Goal: Transaction & Acquisition: Book appointment/travel/reservation

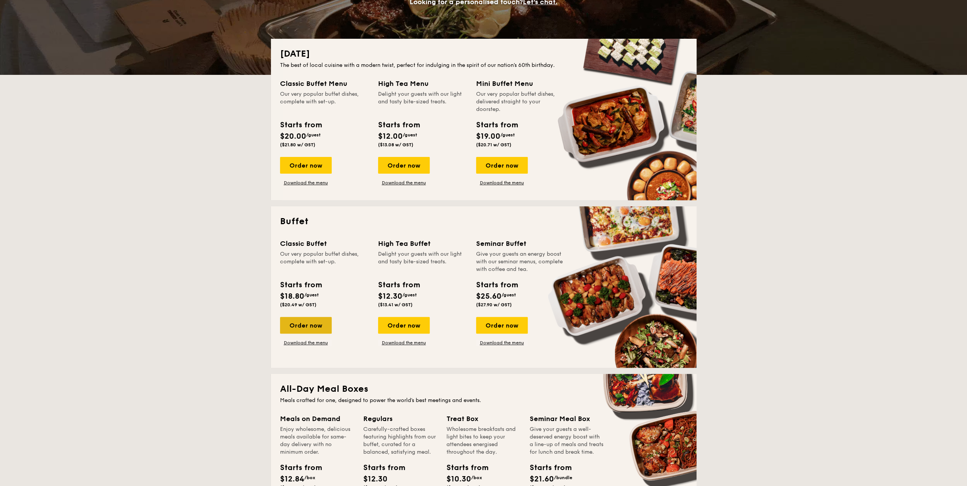
scroll to position [114, 0]
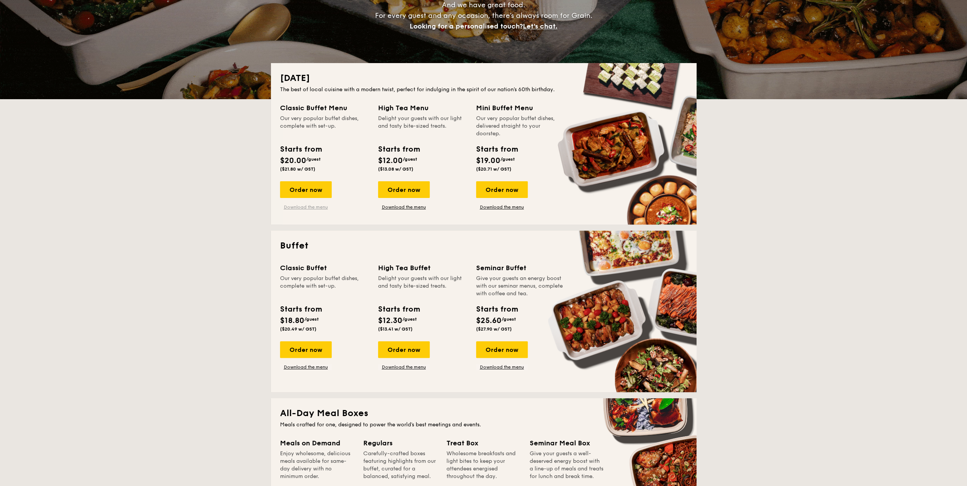
click at [297, 205] on link "Download the menu" at bounding box center [306, 207] width 52 height 6
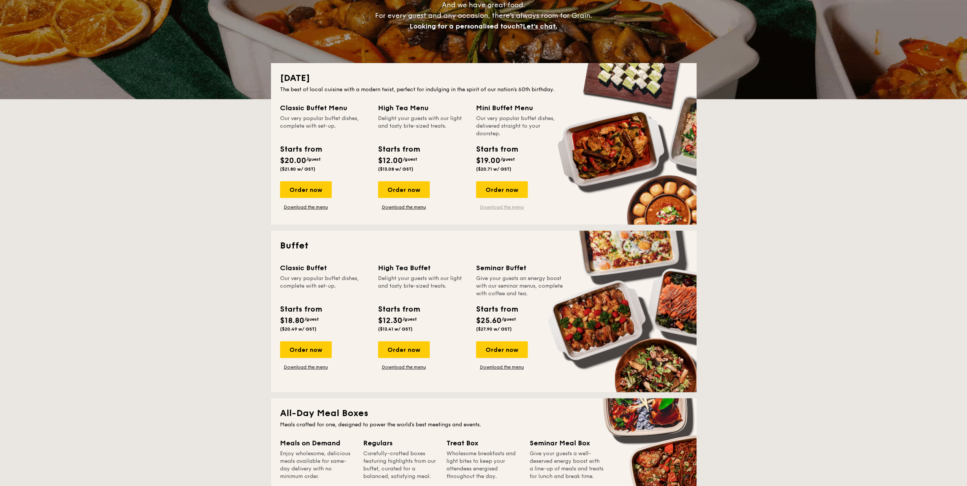
click at [514, 206] on link "Download the menu" at bounding box center [502, 207] width 52 height 6
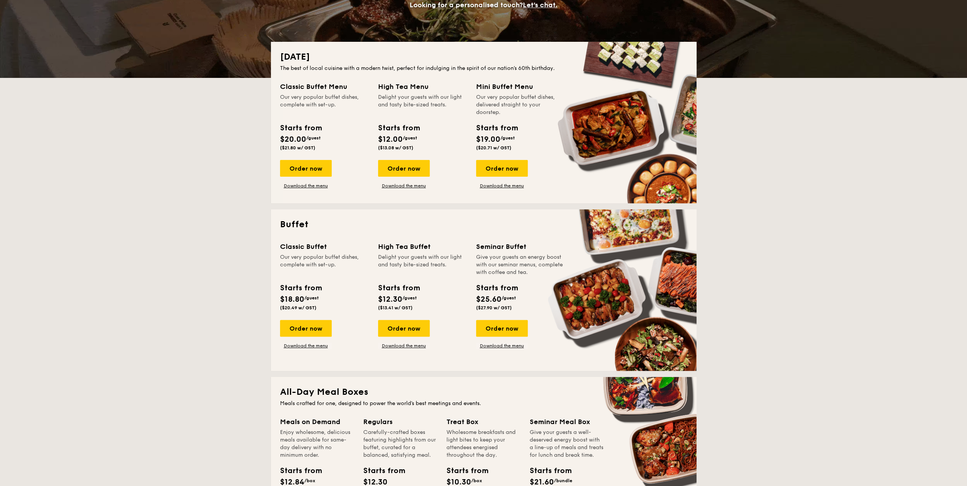
scroll to position [152, 0]
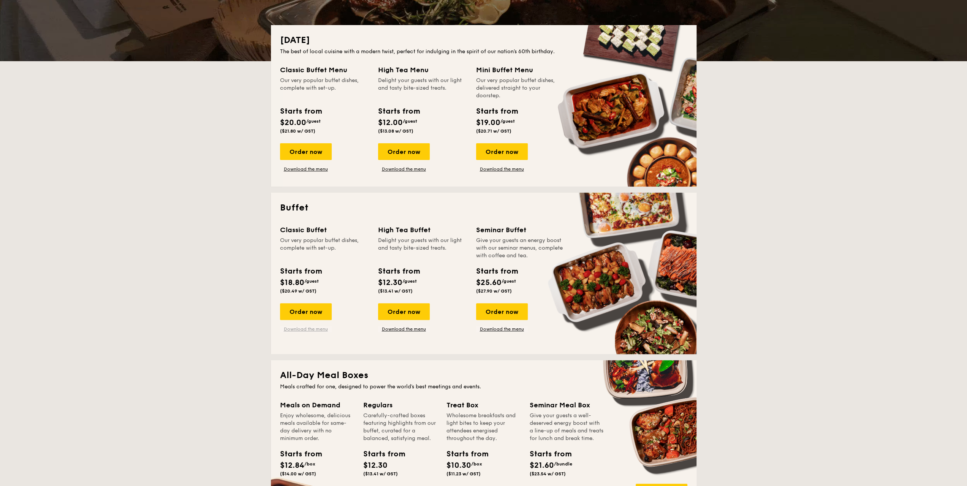
click at [301, 327] on link "Download the menu" at bounding box center [306, 329] width 52 height 6
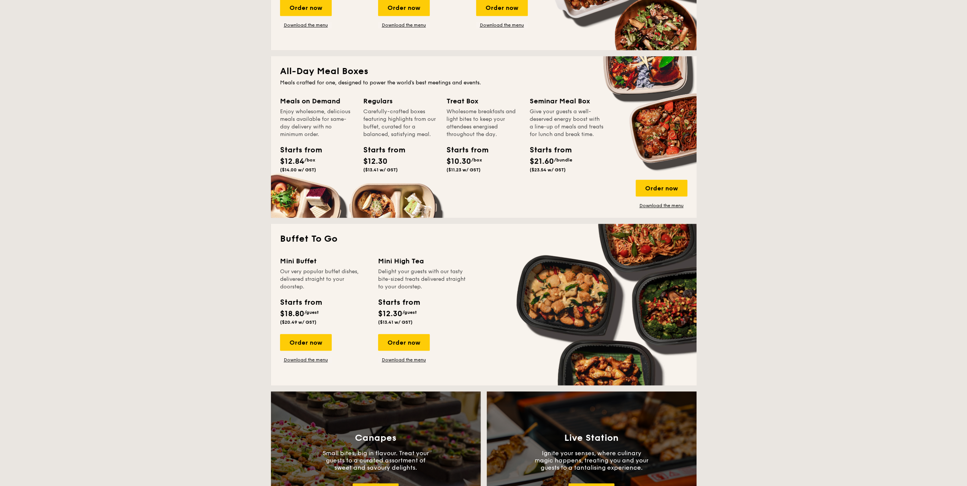
scroll to position [228, 0]
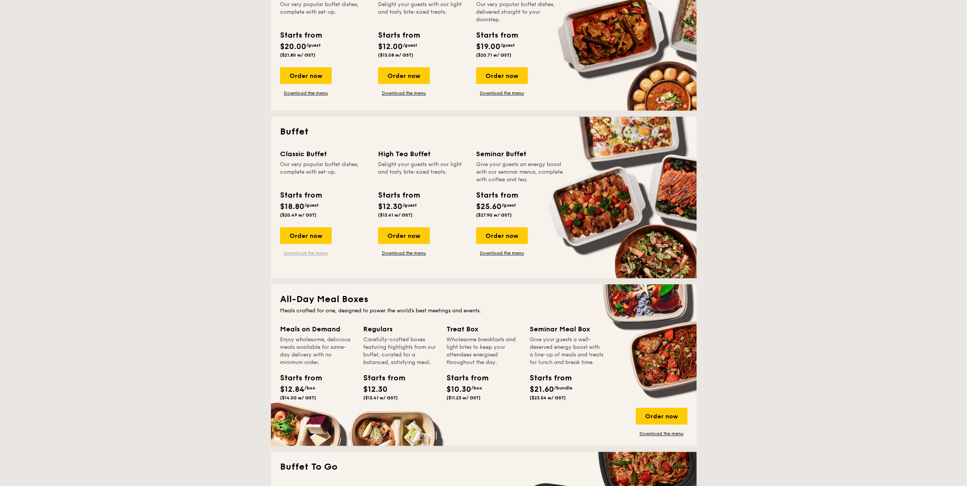
click at [317, 253] on link "Download the menu" at bounding box center [306, 253] width 52 height 6
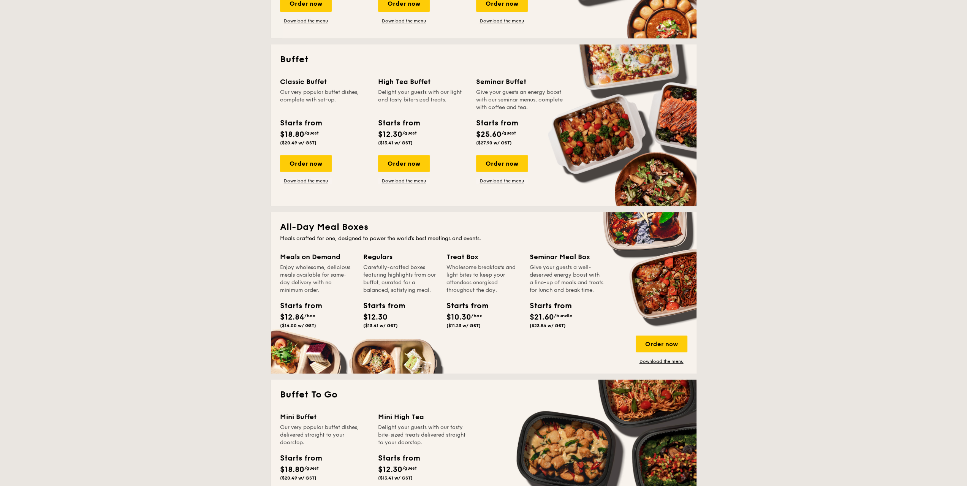
scroll to position [266, 0]
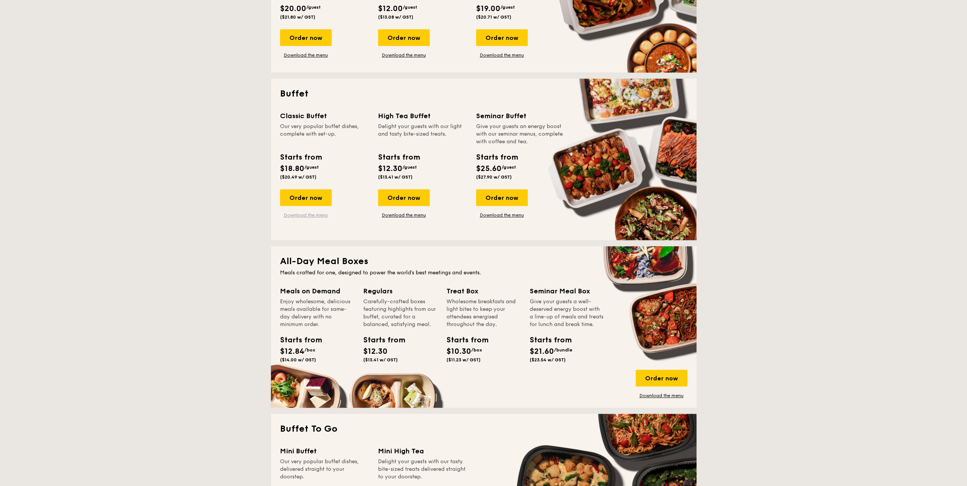
click at [327, 216] on link "Download the menu" at bounding box center [306, 215] width 52 height 6
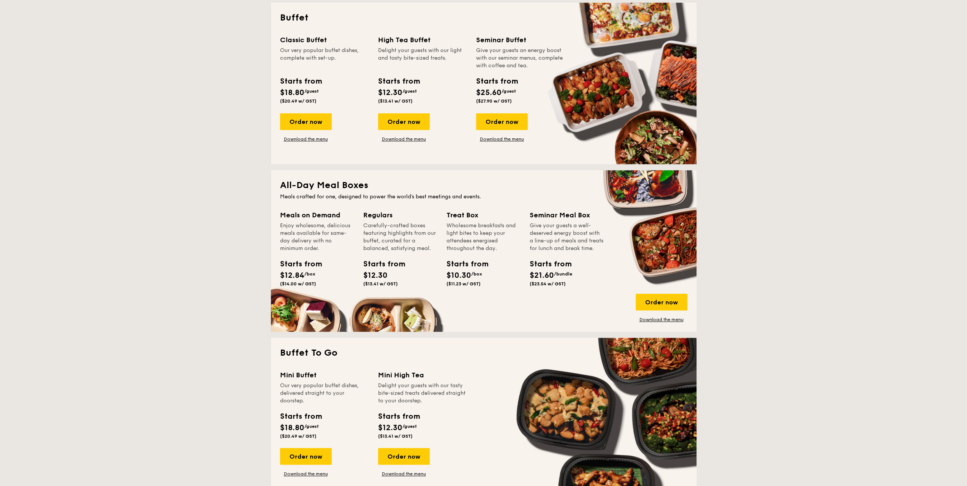
scroll to position [380, 0]
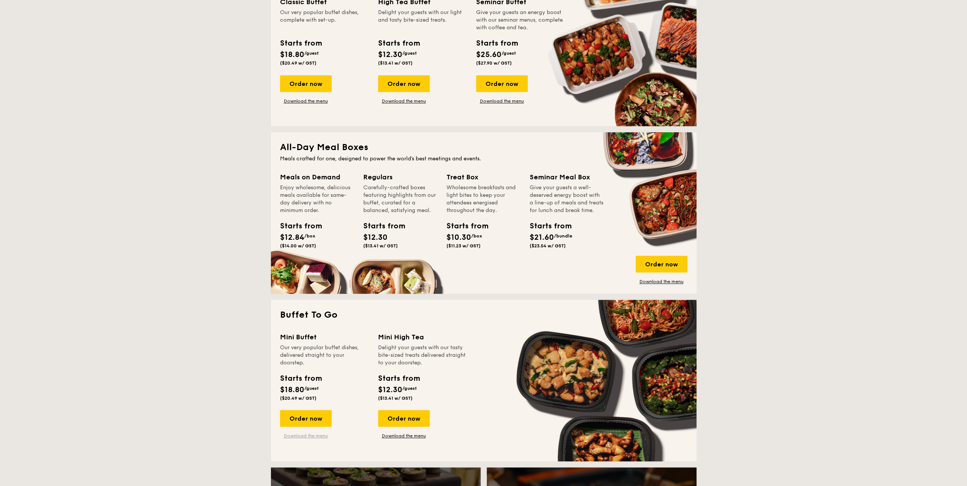
click at [306, 436] on link "Download the menu" at bounding box center [306, 436] width 52 height 6
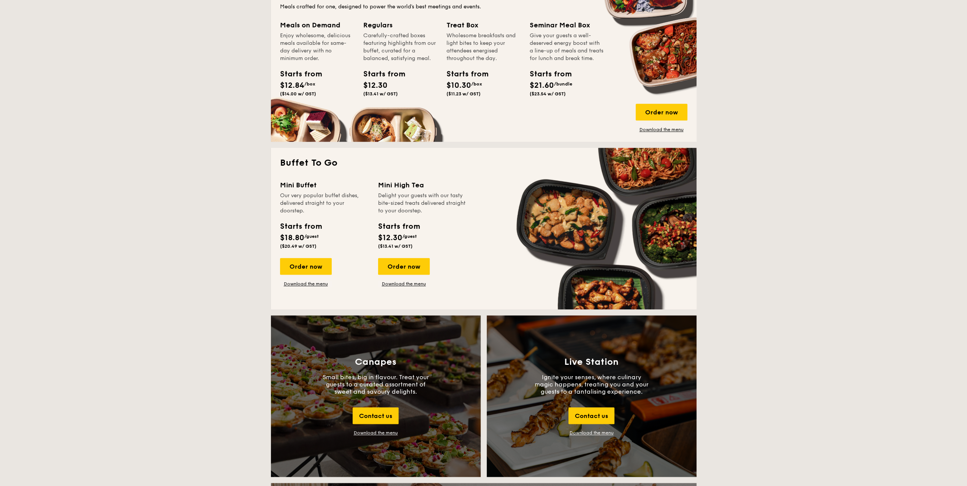
scroll to position [722, 0]
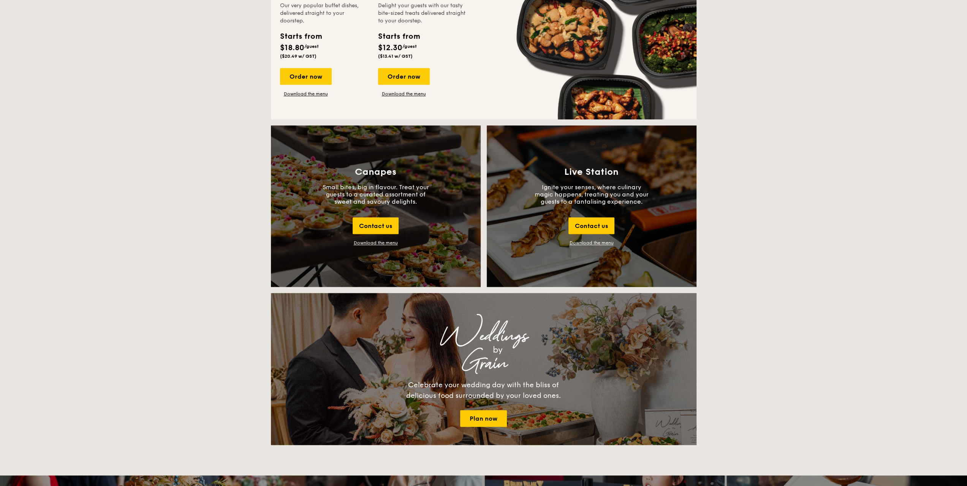
click at [373, 247] on div "Canapes Small bites, big in flavour. Treat your guests to a curated assortment …" at bounding box center [376, 205] width 210 height 161
click at [373, 244] on div "Download the menu" at bounding box center [376, 242] width 44 height 5
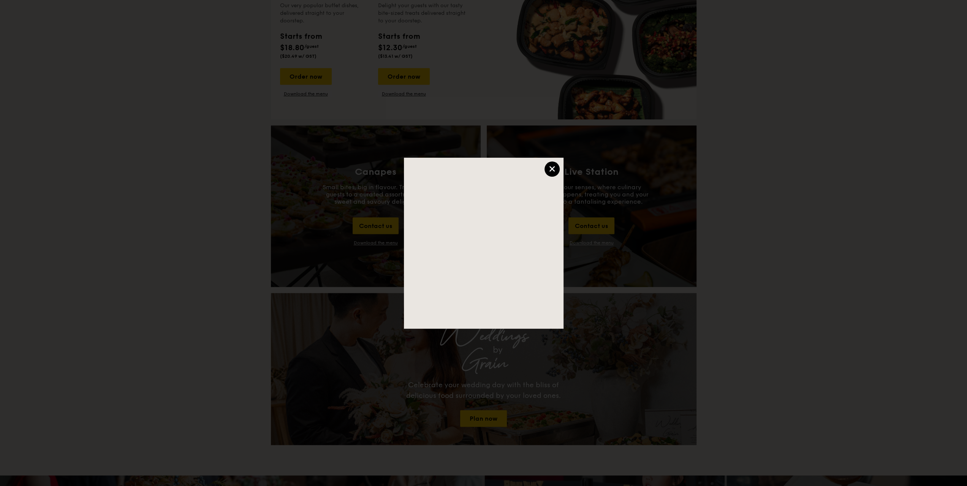
click at [556, 170] on div "×" at bounding box center [551, 168] width 15 height 15
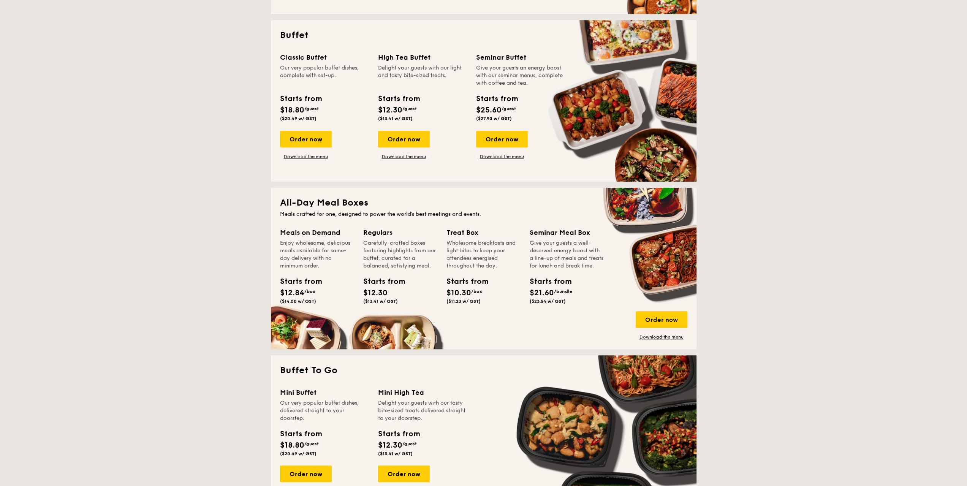
scroll to position [304, 0]
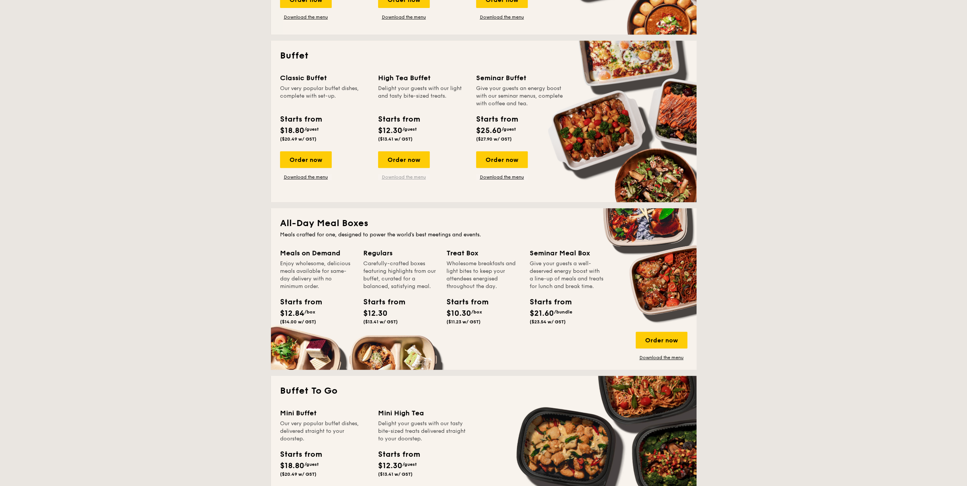
click at [398, 179] on link "Download the menu" at bounding box center [404, 177] width 52 height 6
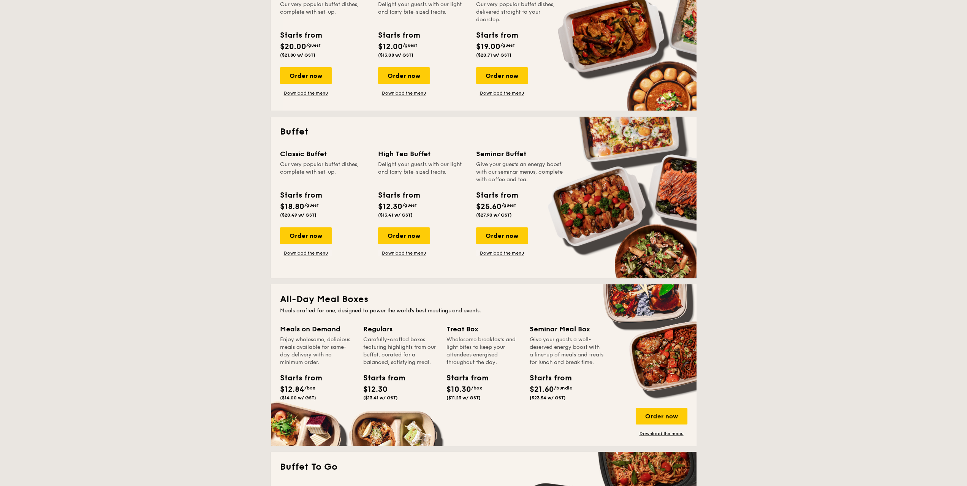
scroll to position [190, 0]
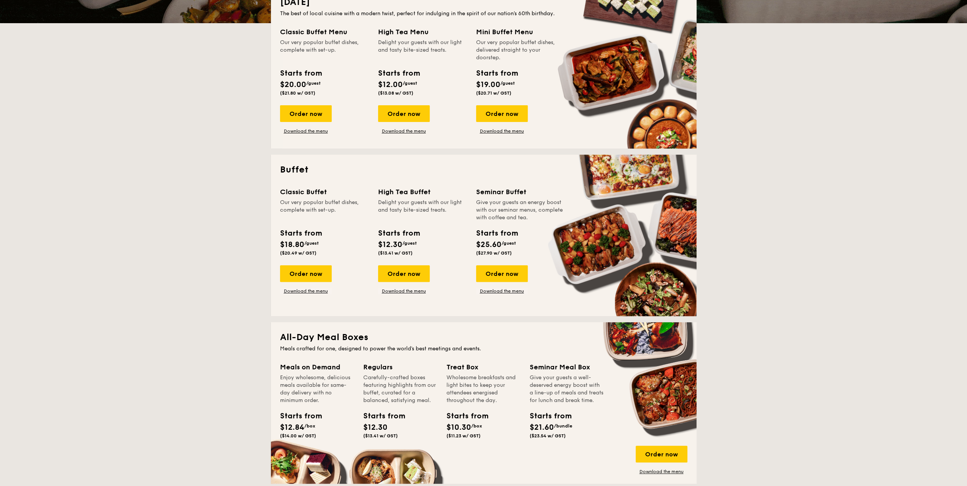
click at [409, 274] on div "Order now" at bounding box center [404, 273] width 52 height 17
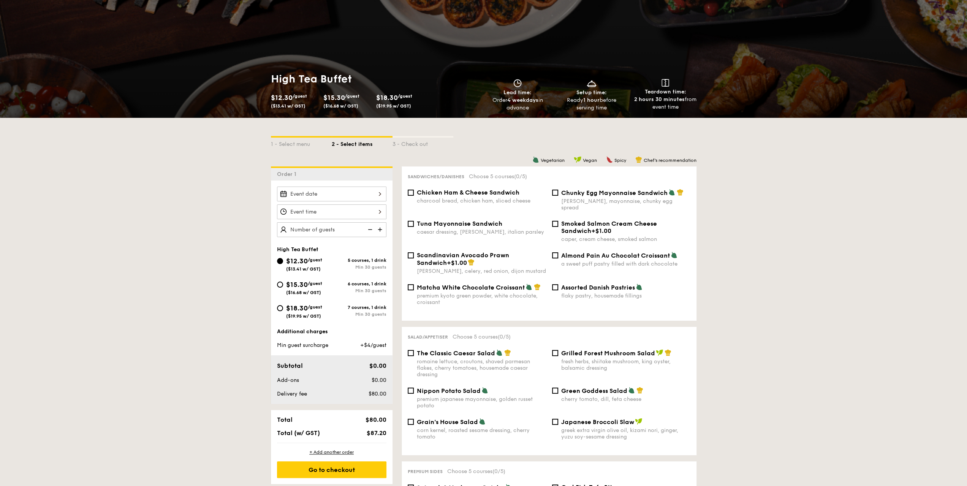
scroll to position [76, 0]
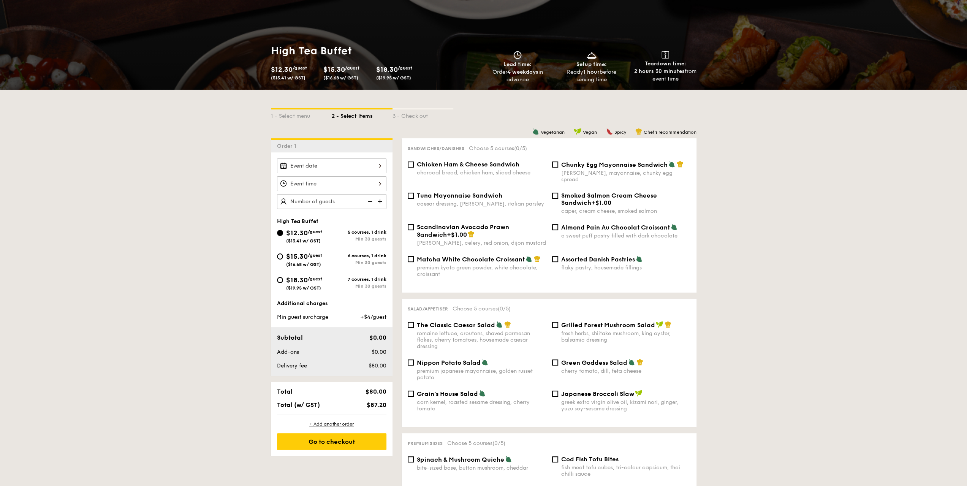
click at [384, 164] on div at bounding box center [331, 165] width 109 height 15
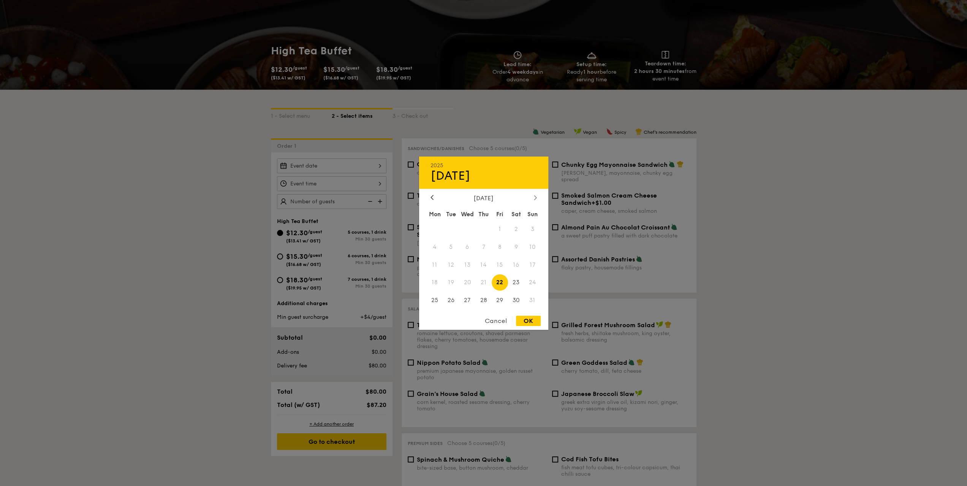
click at [536, 197] on div at bounding box center [535, 197] width 7 height 7
click at [531, 228] on span "7" at bounding box center [532, 229] width 16 height 16
click at [495, 322] on div "Cancel" at bounding box center [495, 321] width 37 height 10
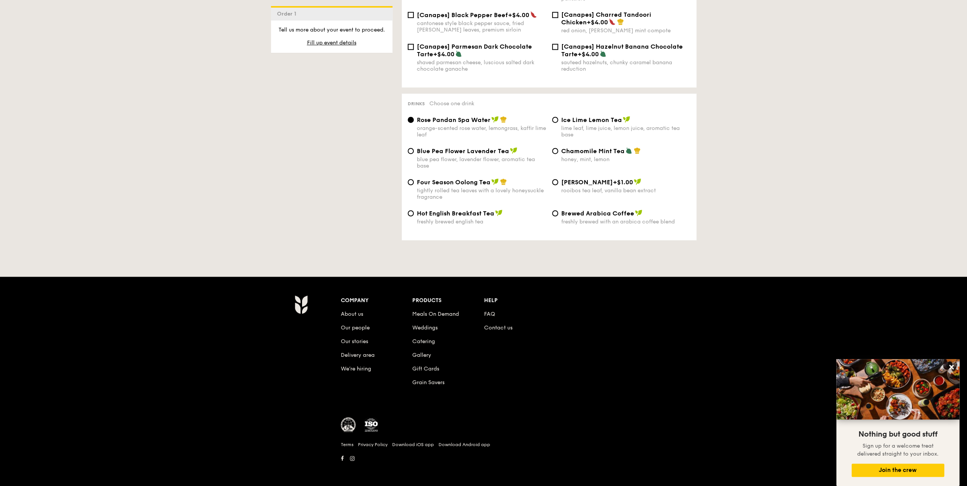
scroll to position [1136, 0]
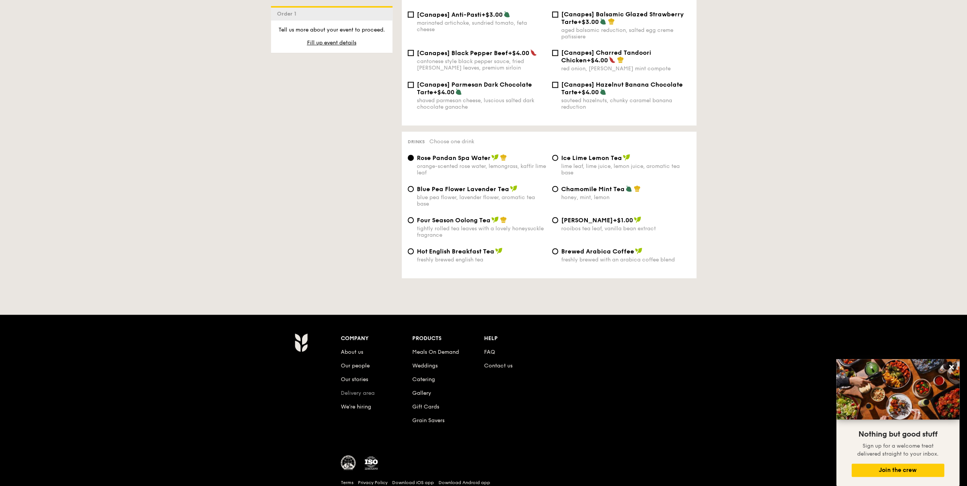
click at [359, 389] on link "Delivery area" at bounding box center [358, 392] width 34 height 6
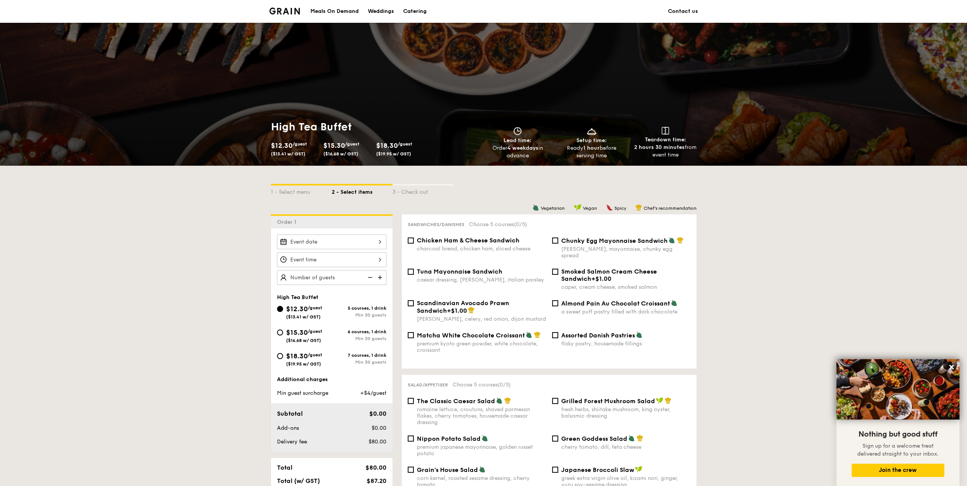
click at [378, 244] on div at bounding box center [331, 241] width 109 height 15
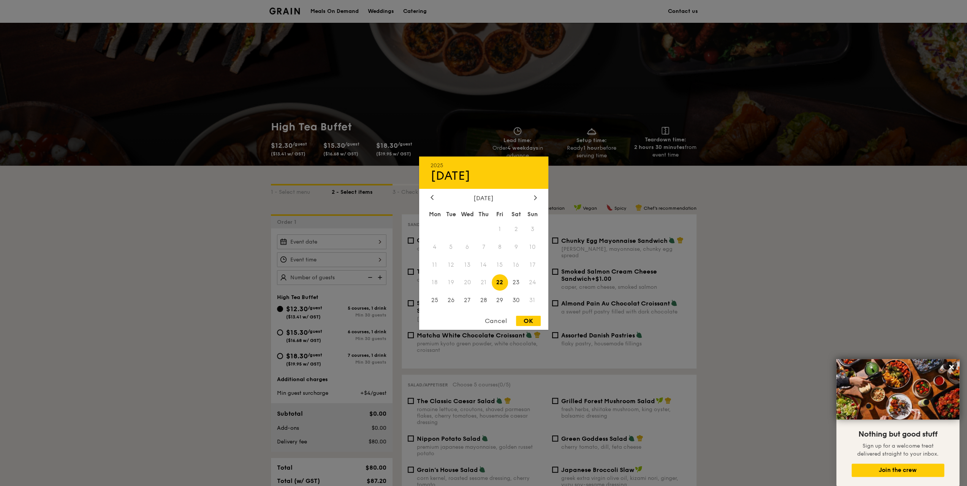
click at [531, 305] on span "31" at bounding box center [532, 300] width 16 height 16
click at [534, 190] on div "2025 Aug 22 August 2025 Mon Tue Wed Thu Fri Sat Sun 1 2 3 4 5 6 7 8 9 10 11 12 …" at bounding box center [483, 242] width 129 height 173
click at [535, 196] on icon at bounding box center [535, 197] width 2 height 5
click at [535, 240] on span "12" at bounding box center [532, 247] width 16 height 16
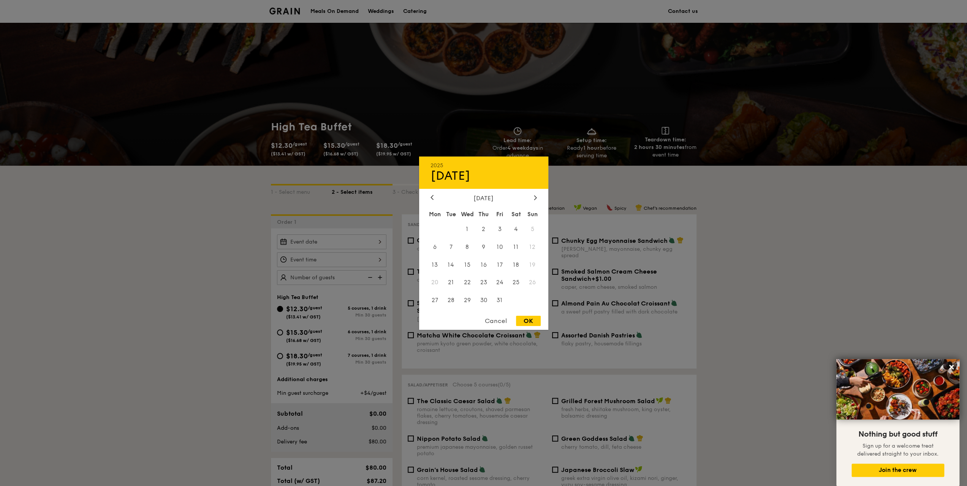
click at [530, 223] on span "5" at bounding box center [532, 229] width 16 height 16
click at [424, 194] on div "October 2025" at bounding box center [483, 197] width 129 height 7
click at [428, 194] on div "October 2025" at bounding box center [483, 197] width 129 height 7
click at [492, 319] on div "Cancel" at bounding box center [495, 321] width 37 height 10
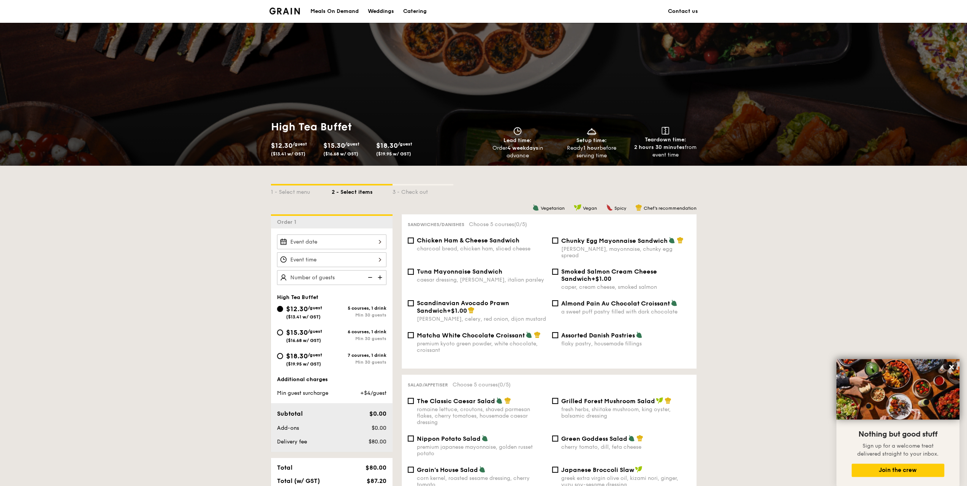
click at [277, 8] on img at bounding box center [284, 11] width 31 height 7
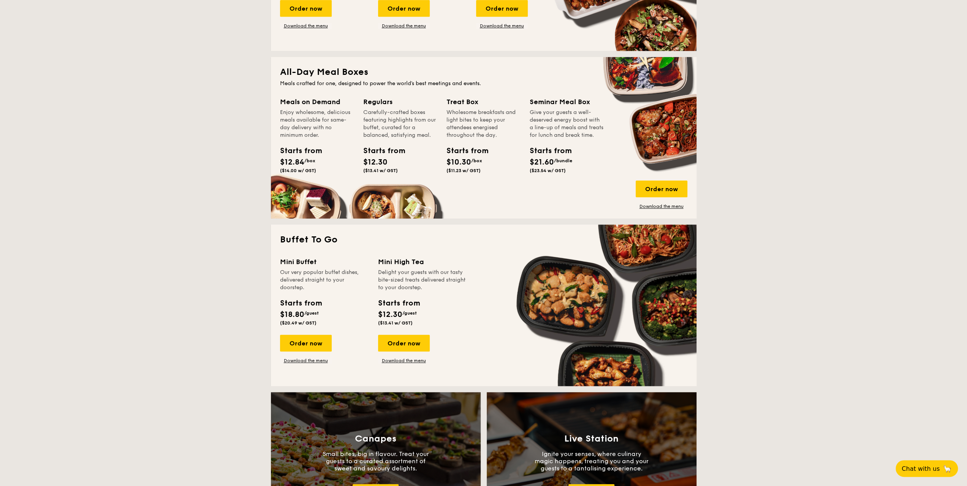
scroll to position [456, 0]
